Goal: Check status: Check status

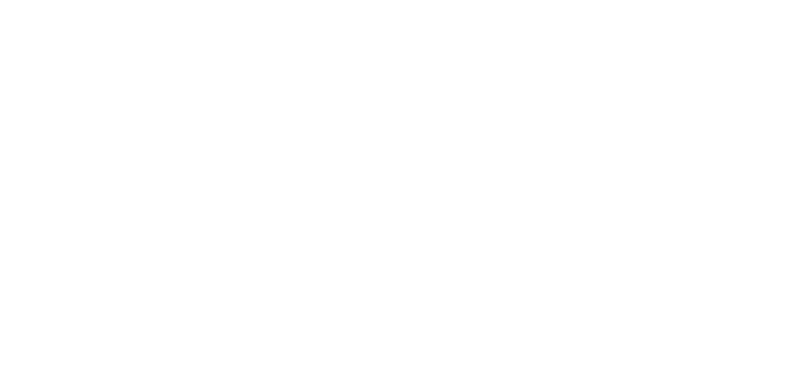
click at [782, 0] on html at bounding box center [396, 0] width 792 height 0
